Goal: Feedback & Contribution: Submit feedback/report problem

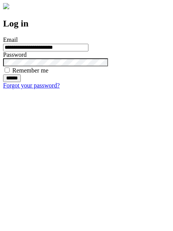
type input "**********"
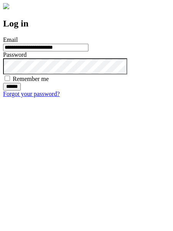
click at [21, 91] on input "******" at bounding box center [12, 87] width 18 height 8
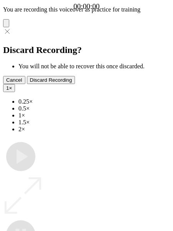
type input "**********"
